Goal: Browse casually: Explore the website without a specific task or goal

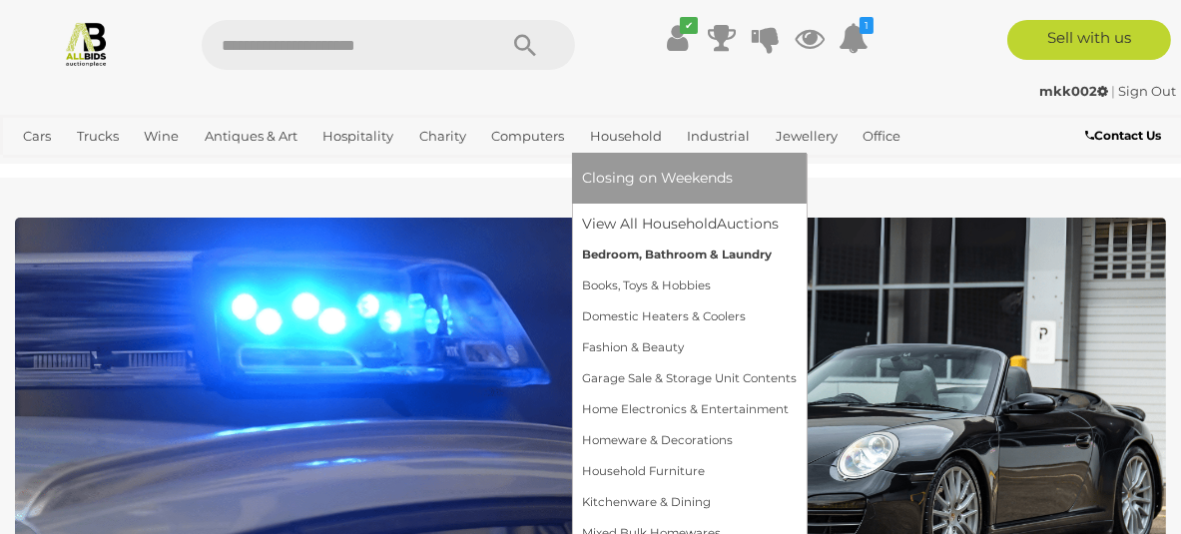
click at [635, 270] on link "Bedroom, Bathroom & Laundry" at bounding box center [689, 255] width 215 height 31
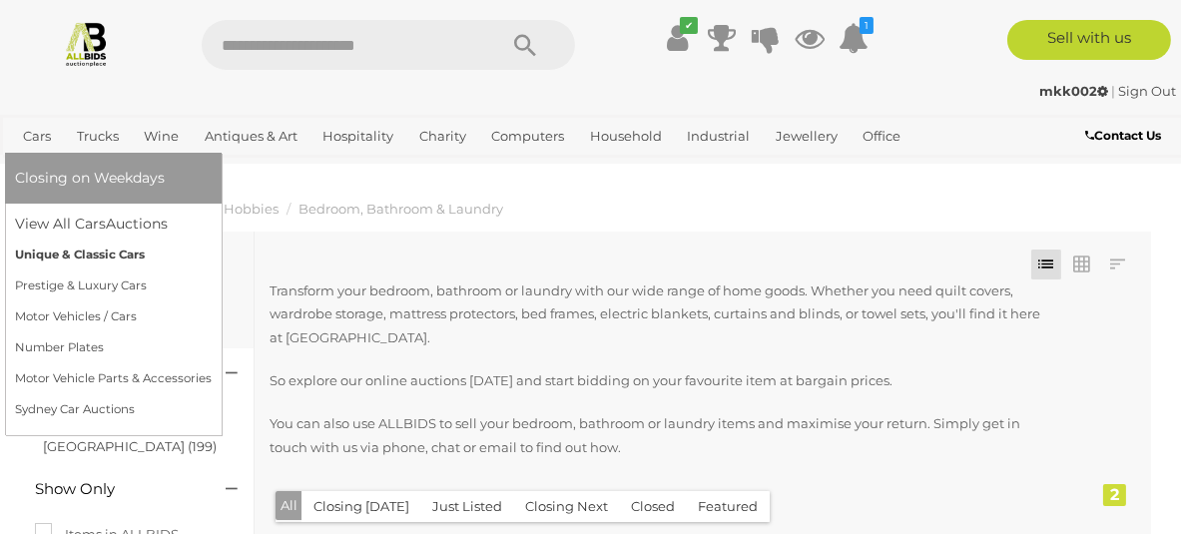
click at [89, 270] on link "Unique & Classic Cars" at bounding box center [113, 255] width 197 height 31
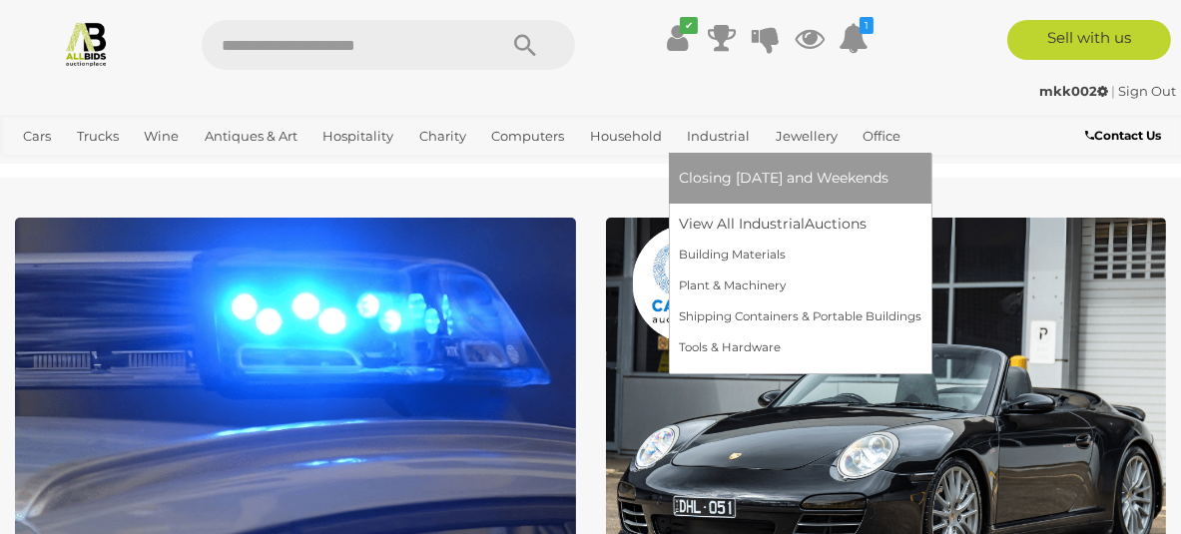
click at [731, 153] on link "Industrial" at bounding box center [718, 136] width 79 height 33
click at [748, 187] on span "Closing [DATE] and Weekends" at bounding box center [784, 178] width 210 height 18
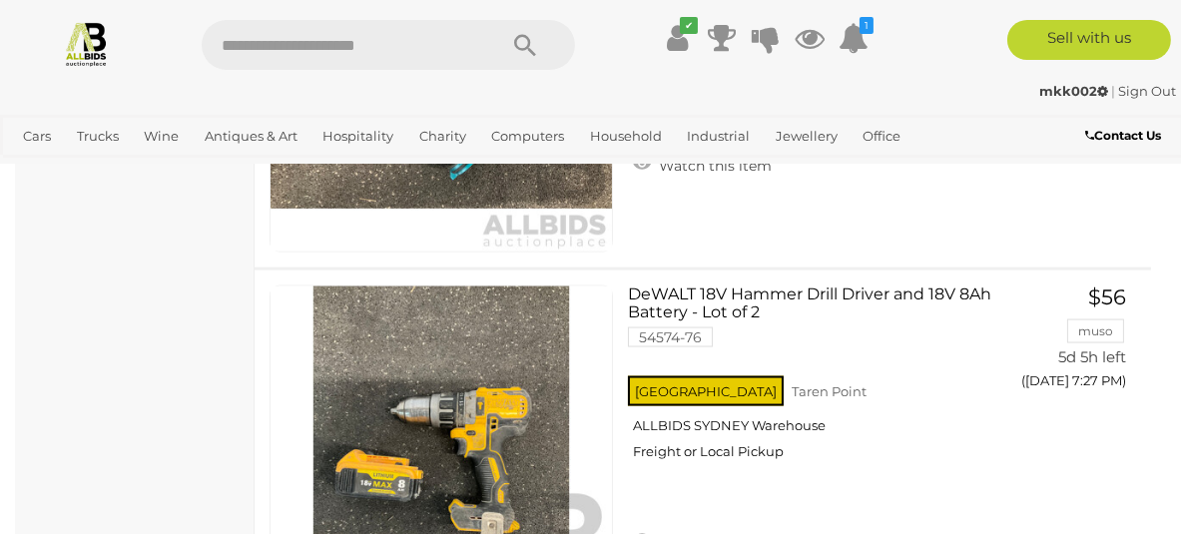
scroll to position [14988, 0]
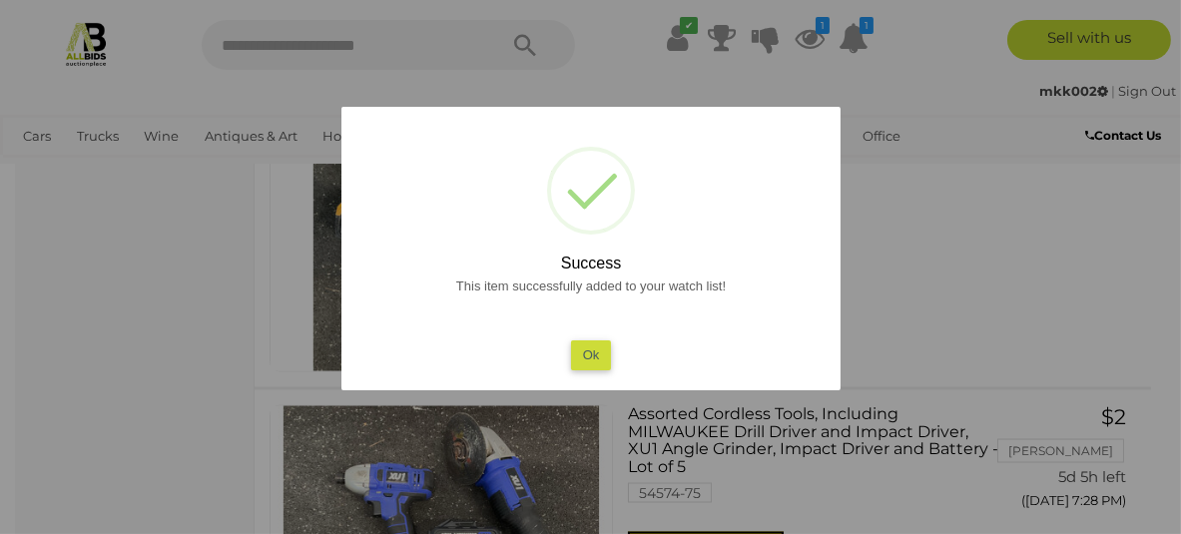
scroll to position [15269, 0]
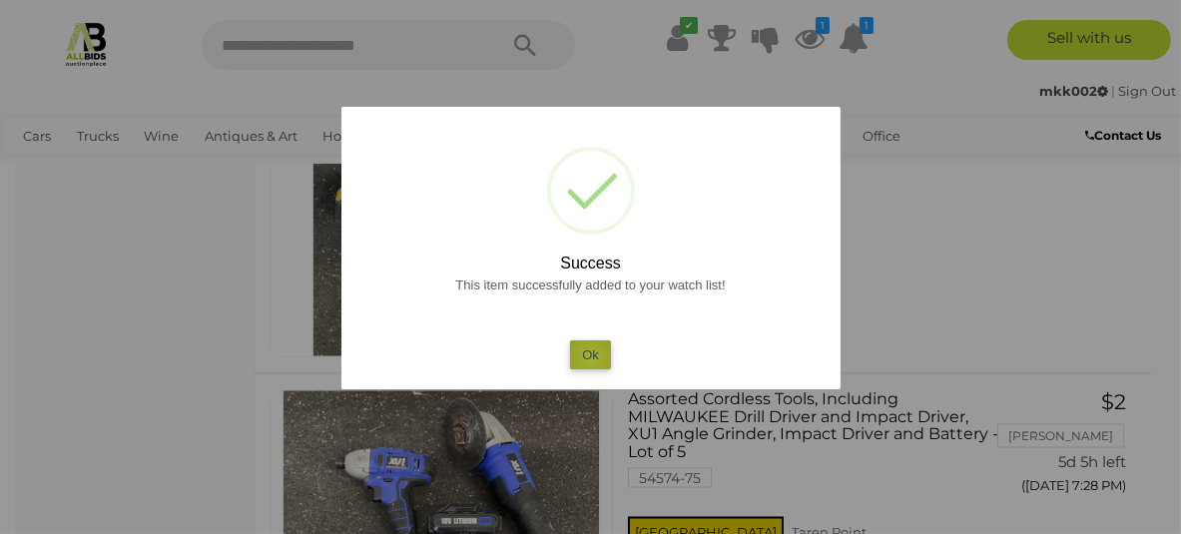
click at [591, 357] on button "Ok" at bounding box center [590, 354] width 41 height 29
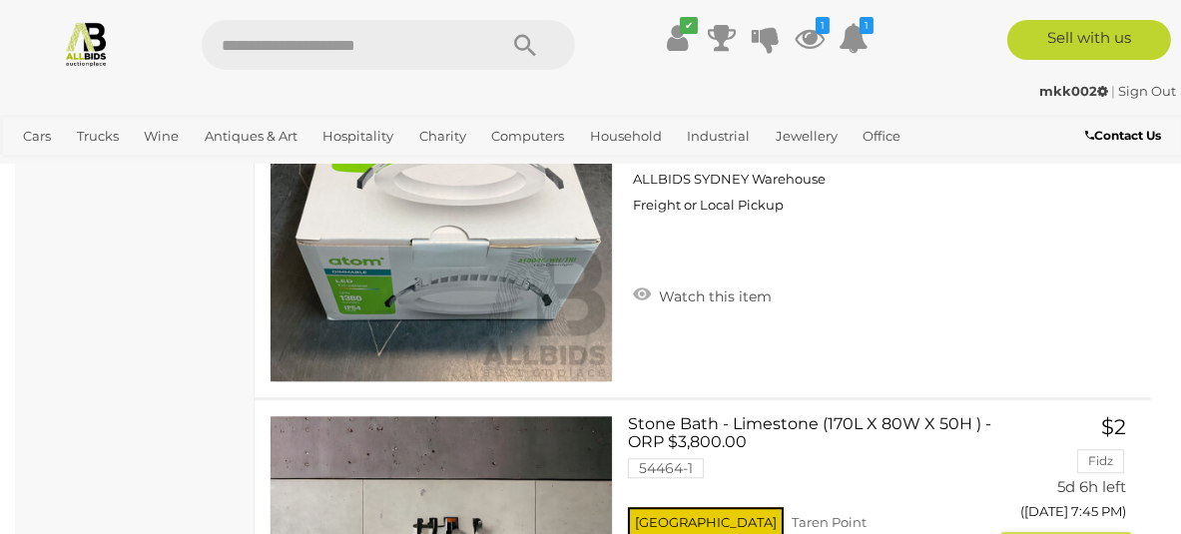
scroll to position [18244, 0]
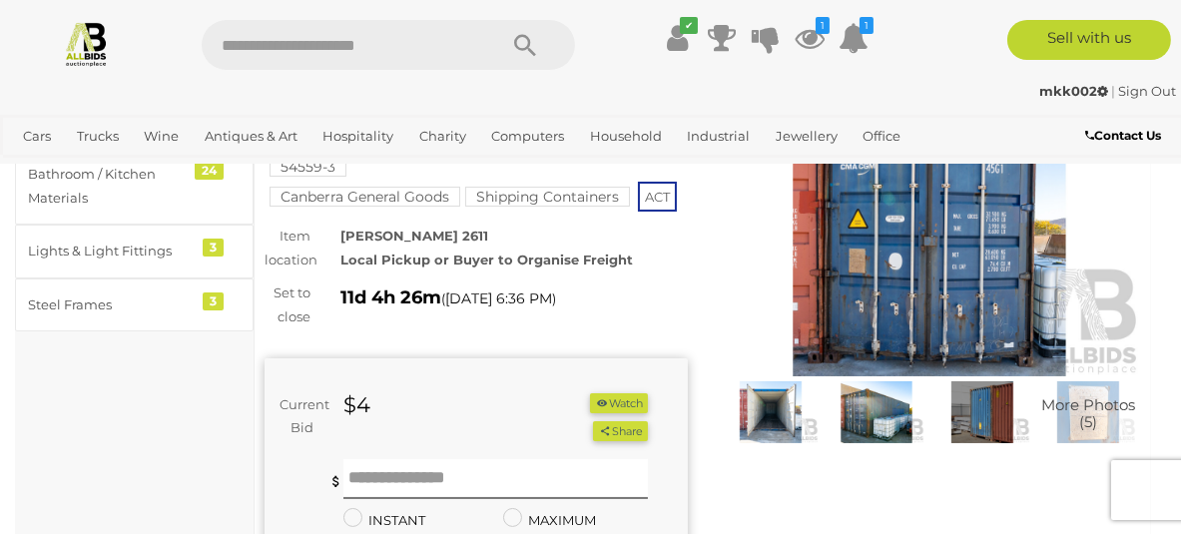
scroll to position [222, 0]
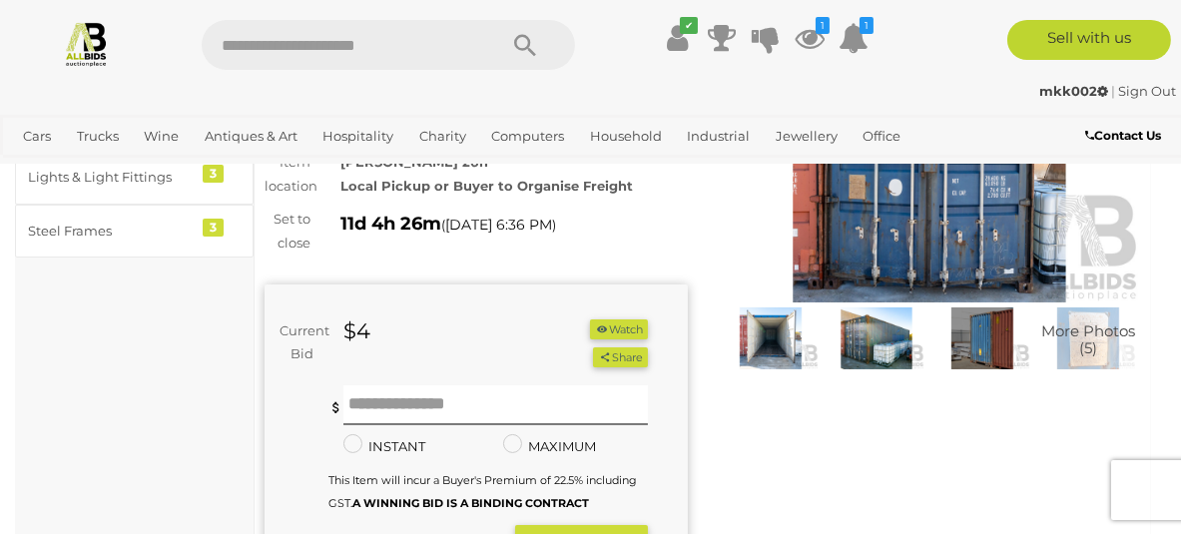
click at [775, 326] on img at bounding box center [771, 338] width 96 height 62
click at [764, 332] on img at bounding box center [771, 338] width 96 height 62
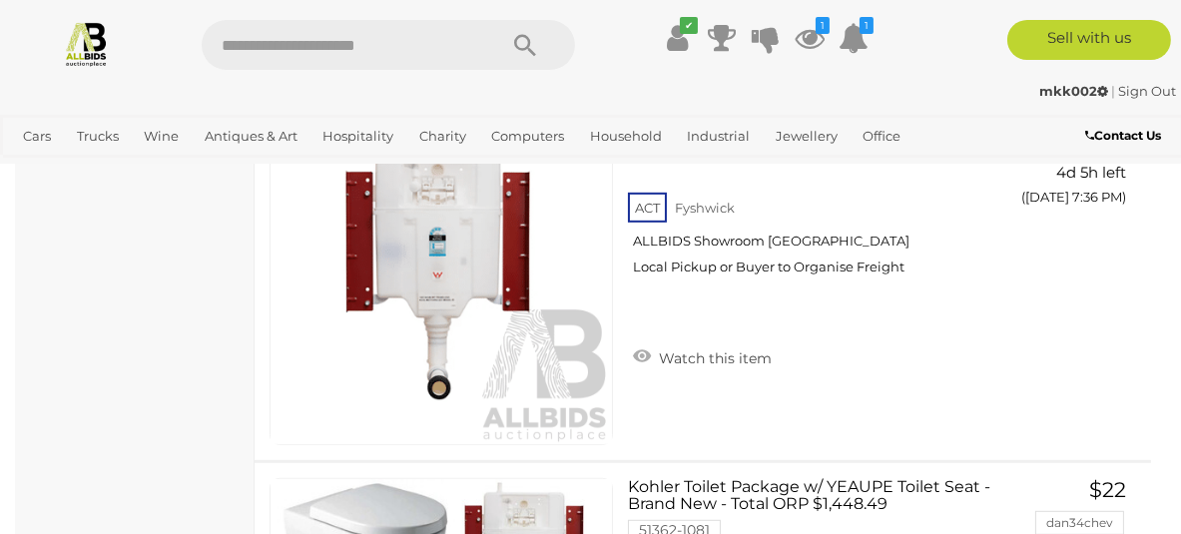
scroll to position [18494, 0]
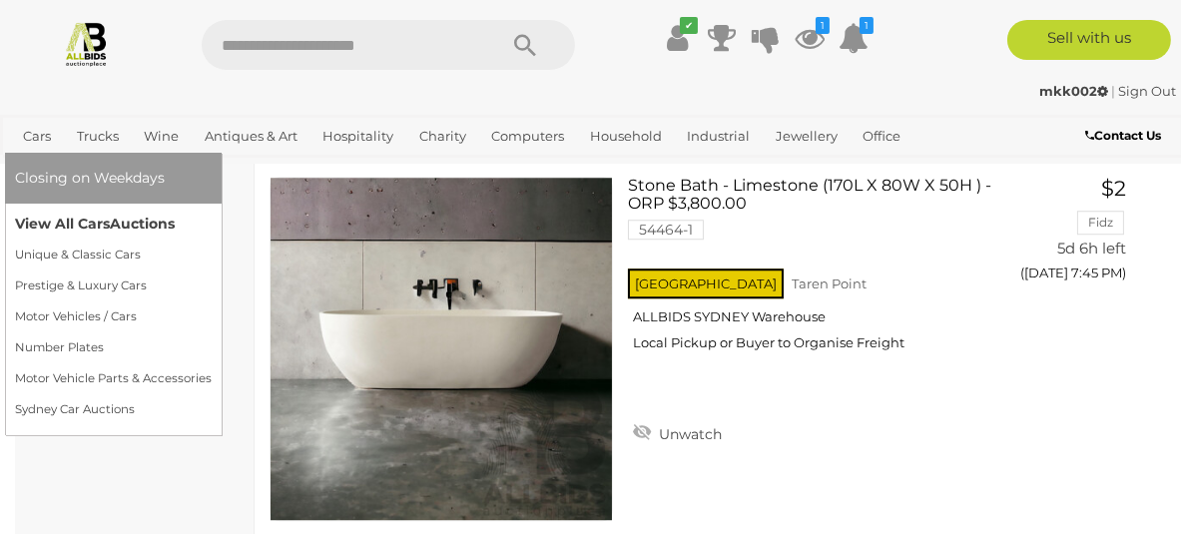
click at [59, 240] on link "View All Cars Auctions" at bounding box center [113, 224] width 197 height 31
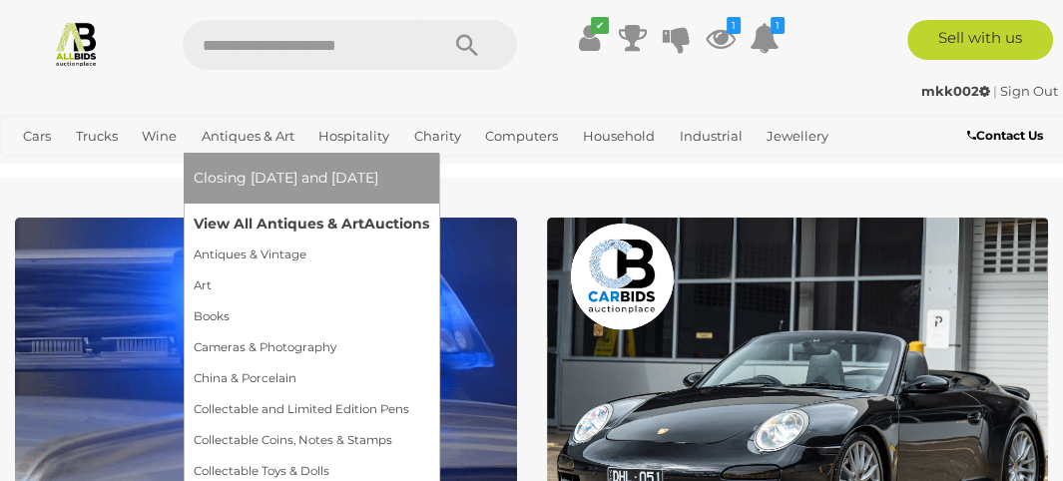
click at [265, 217] on link "View All Antiques & Art Auctions" at bounding box center [312, 224] width 236 height 31
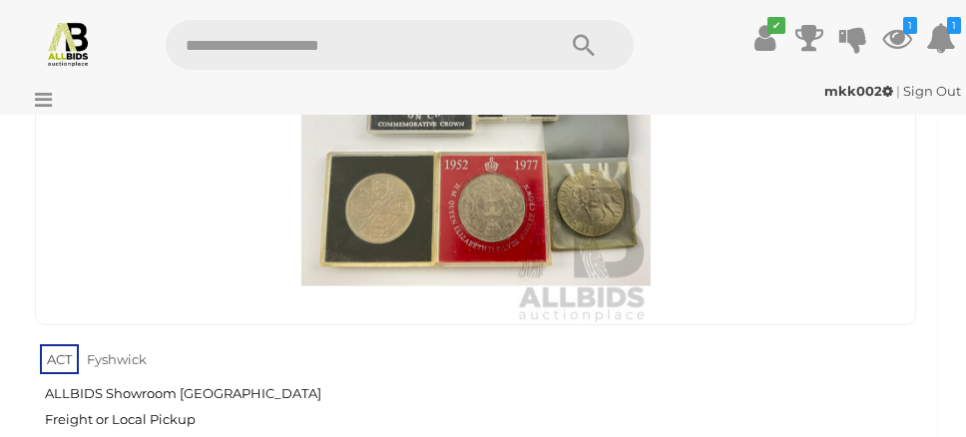
scroll to position [29074, 0]
